Goal: Check status: Check status

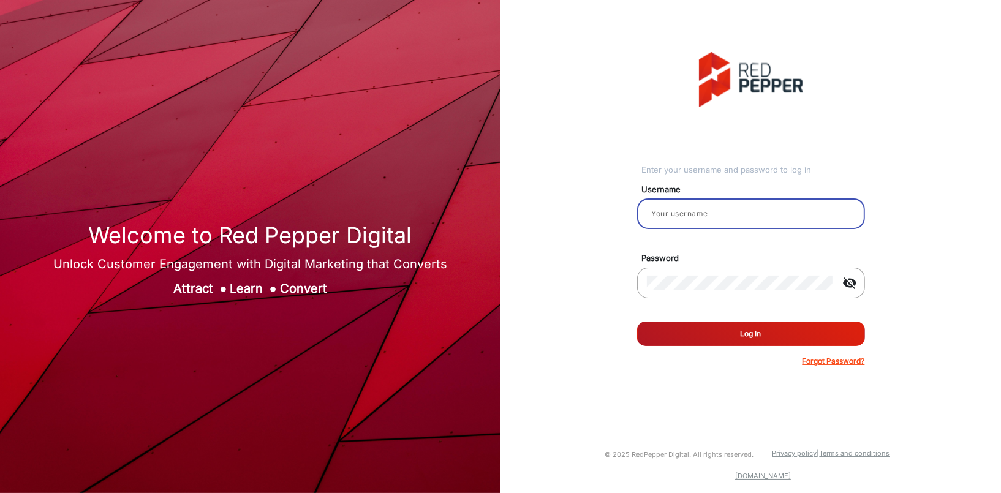
click at [721, 213] on input "email" at bounding box center [751, 213] width 208 height 15
drag, startPoint x: 682, startPoint y: 214, endPoint x: 651, endPoint y: 213, distance: 30.6
click at [654, 217] on input "vi" at bounding box center [751, 213] width 208 height 15
type input "v"
paste input "[PERSON_NAME]"
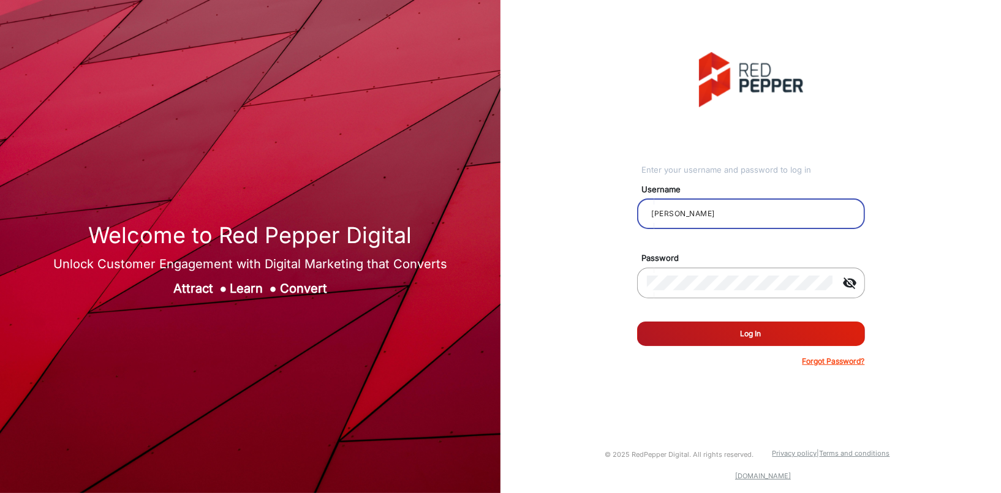
type input "[PERSON_NAME]"
click at [744, 331] on button "Log In" at bounding box center [751, 334] width 228 height 24
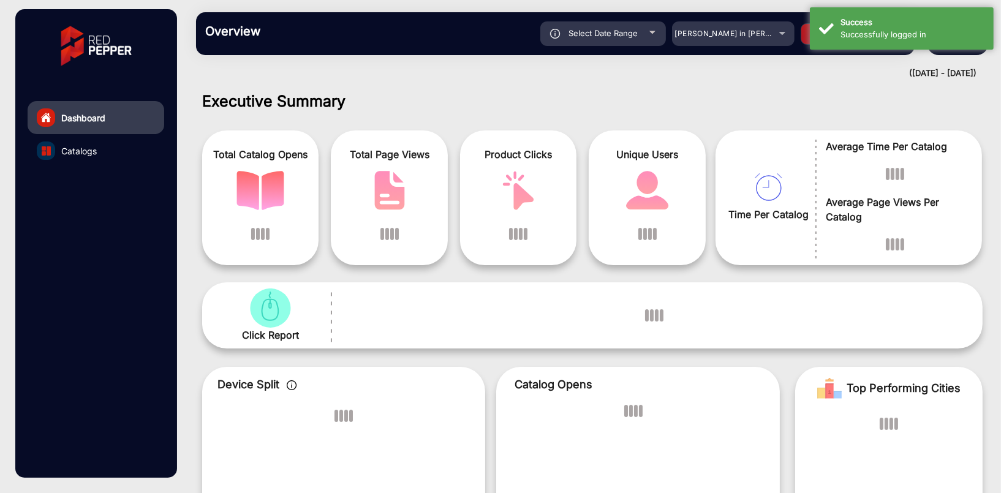
scroll to position [9, 0]
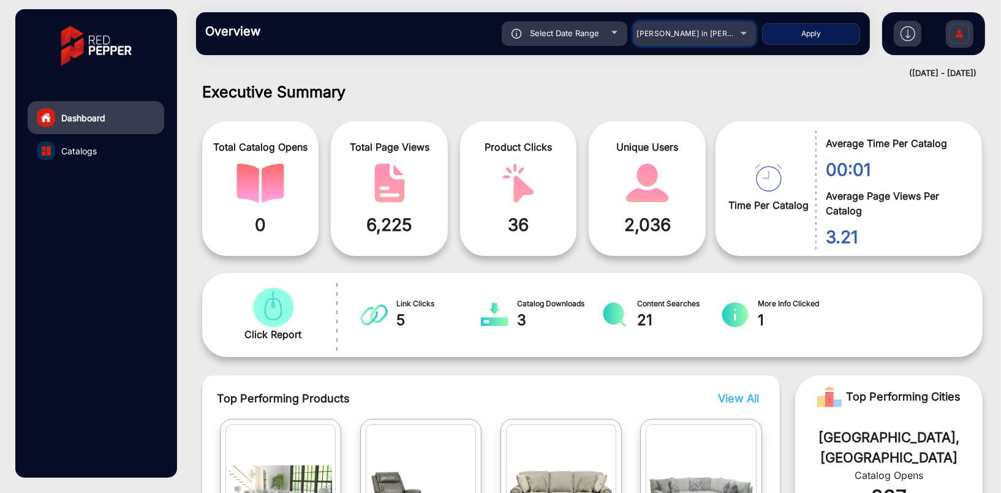
click at [680, 38] on div "[PERSON_NAME] in [PERSON_NAME]" at bounding box center [685, 33] width 98 height 15
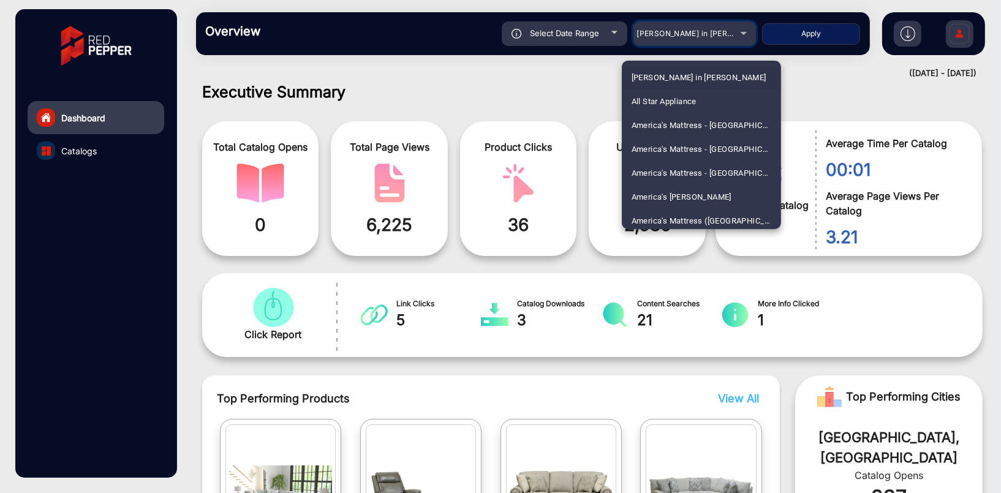
scroll to position [2464, 0]
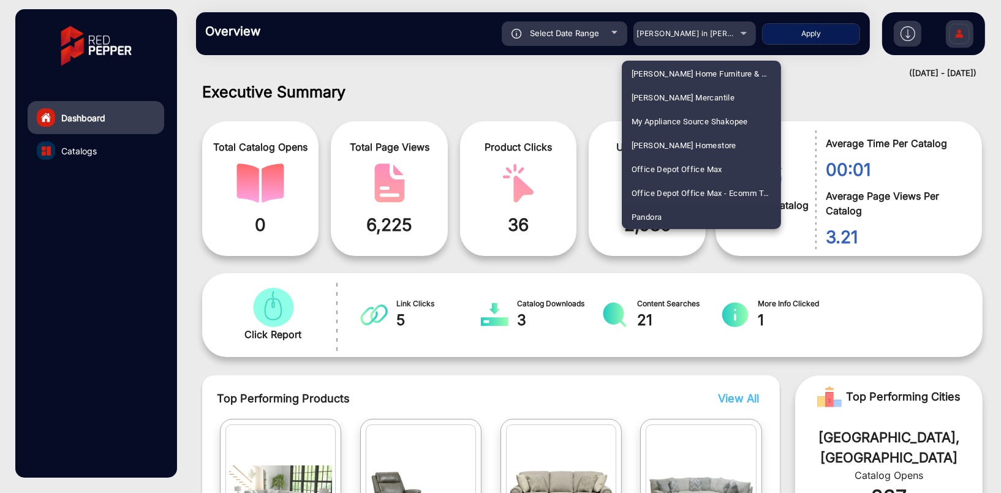
click at [680, 37] on div at bounding box center [500, 246] width 1001 height 493
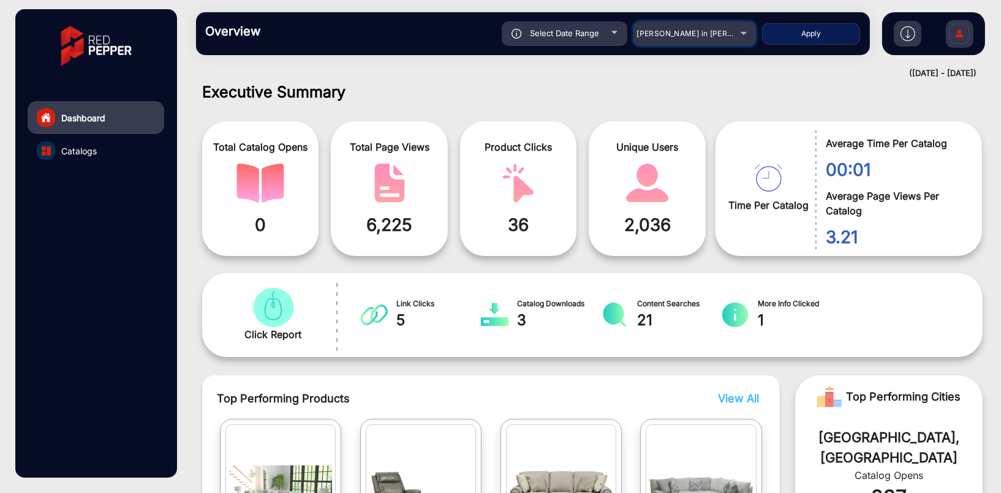
click at [682, 27] on div "[PERSON_NAME] in [PERSON_NAME]" at bounding box center [685, 33] width 98 height 15
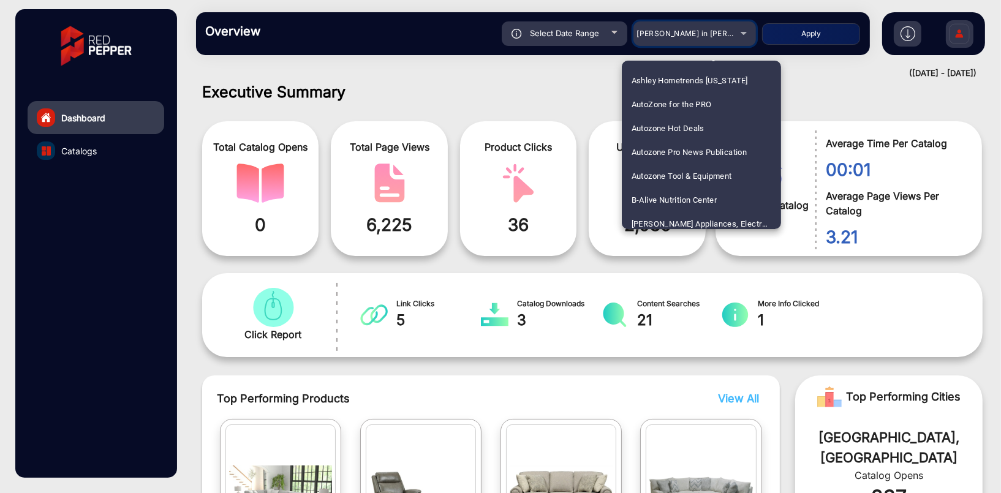
scroll to position [533, 0]
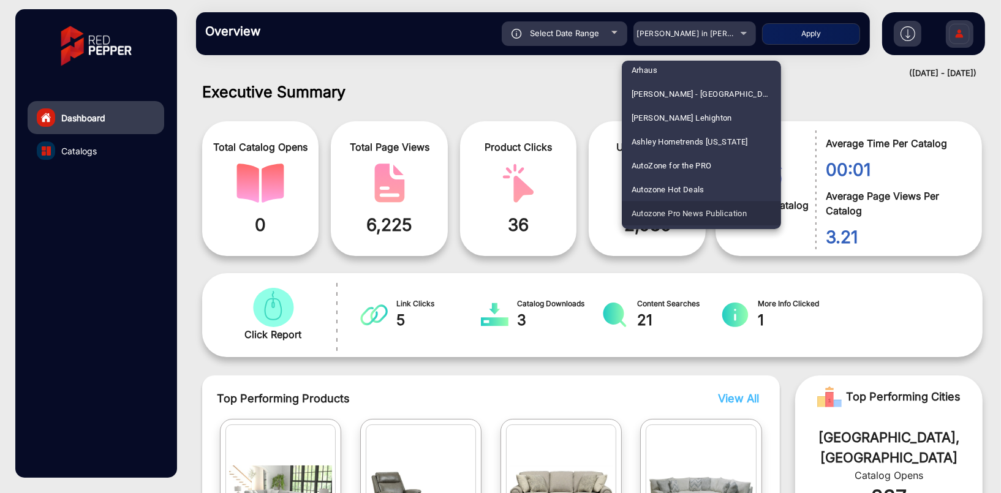
click at [701, 211] on span "Autozone Pro News Publication" at bounding box center [689, 214] width 116 height 24
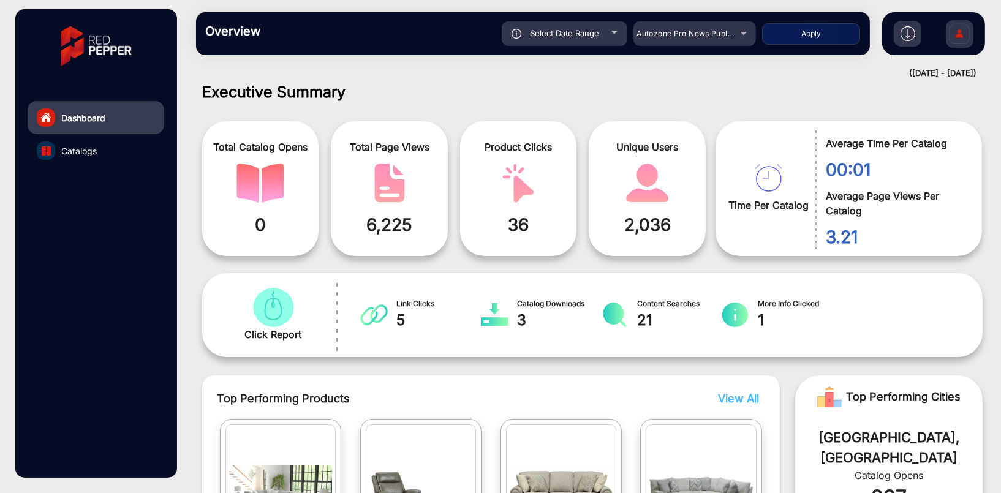
click at [582, 37] on span "Select Date Range" at bounding box center [564, 33] width 69 height 10
type input "[DATE]"
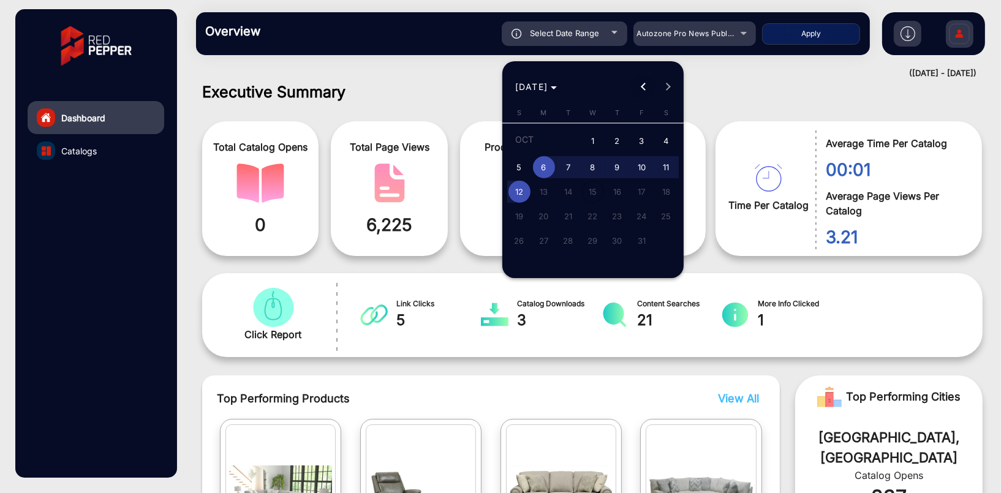
click at [647, 84] on span "Previous month" at bounding box center [643, 87] width 24 height 24
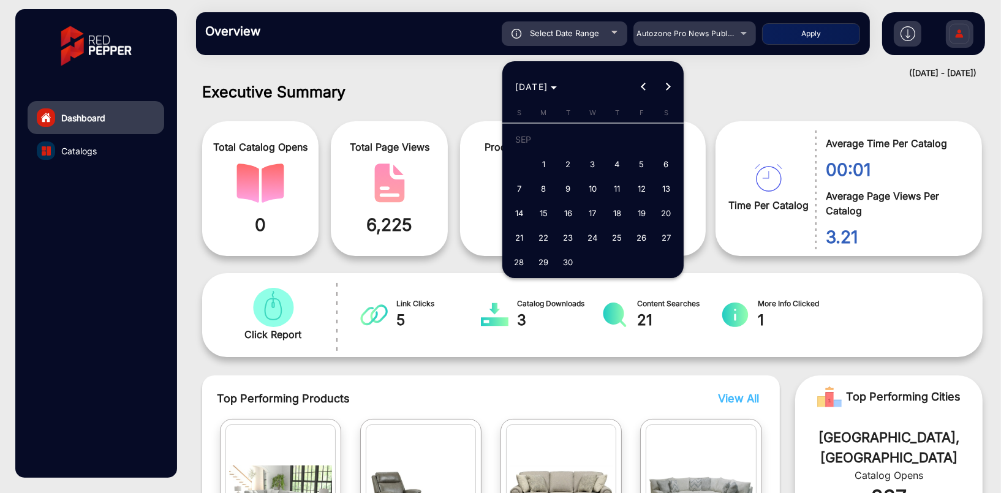
click at [546, 164] on span "1" at bounding box center [544, 164] width 22 height 22
type input "[DATE]"
click at [669, 84] on span "Next month" at bounding box center [667, 87] width 24 height 24
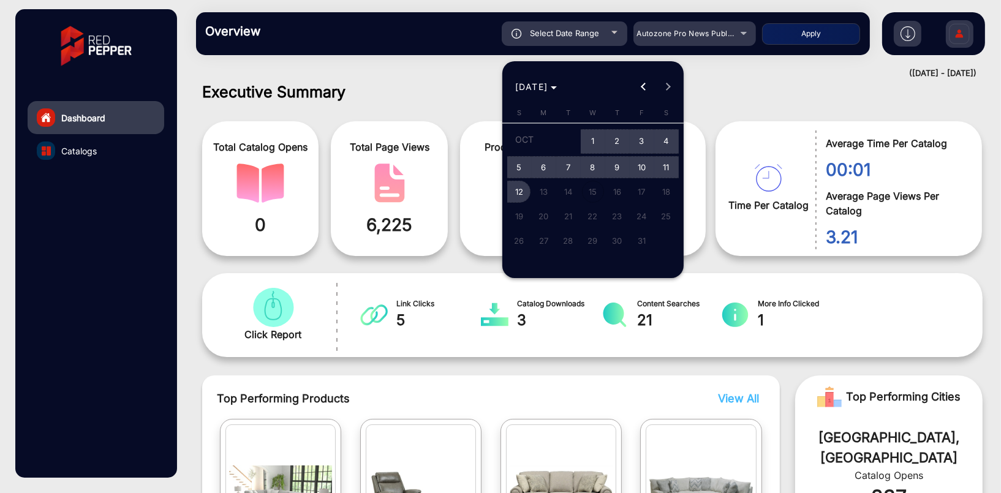
click at [514, 191] on span "12" at bounding box center [519, 192] width 22 height 22
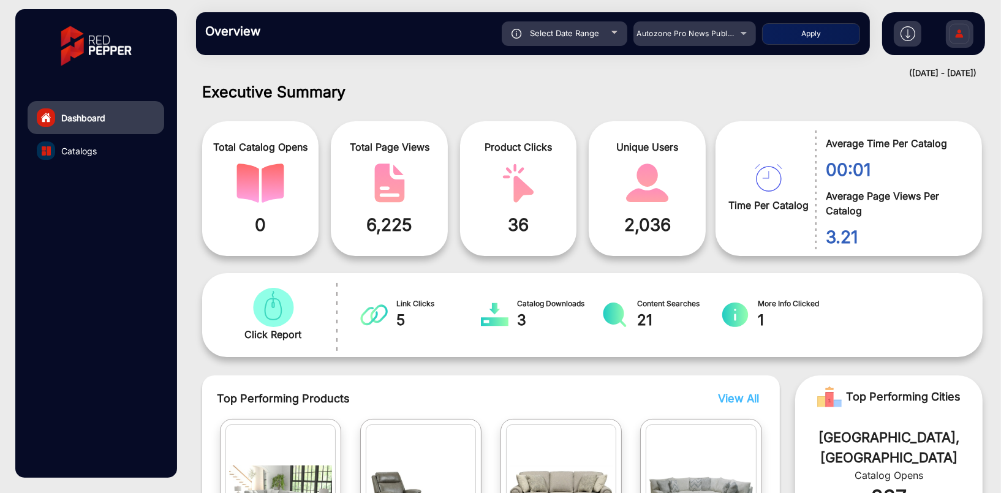
type input "[DATE]"
click at [808, 30] on button "Apply" at bounding box center [811, 33] width 98 height 21
type input "[DATE]"
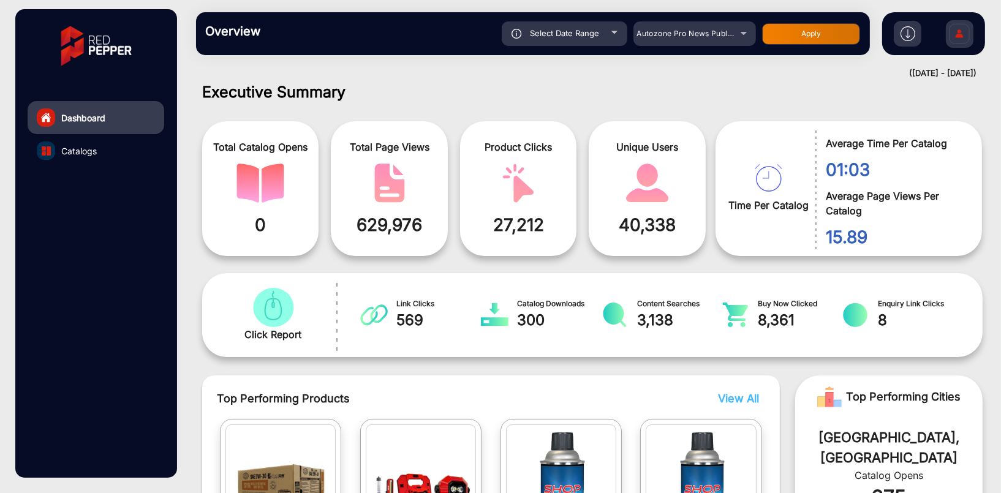
scroll to position [0, 0]
